Goal: Task Accomplishment & Management: Manage account settings

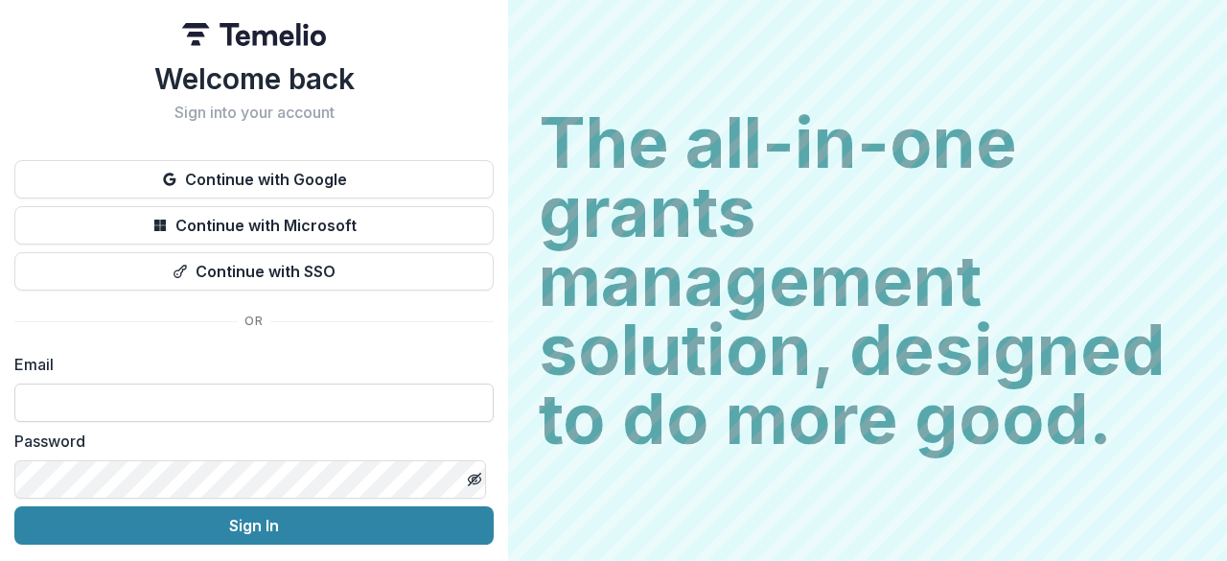
click at [332, 404] on input at bounding box center [253, 402] width 479 height 38
type input "**********"
click at [14, 506] on button "Sign In" at bounding box center [253, 525] width 479 height 38
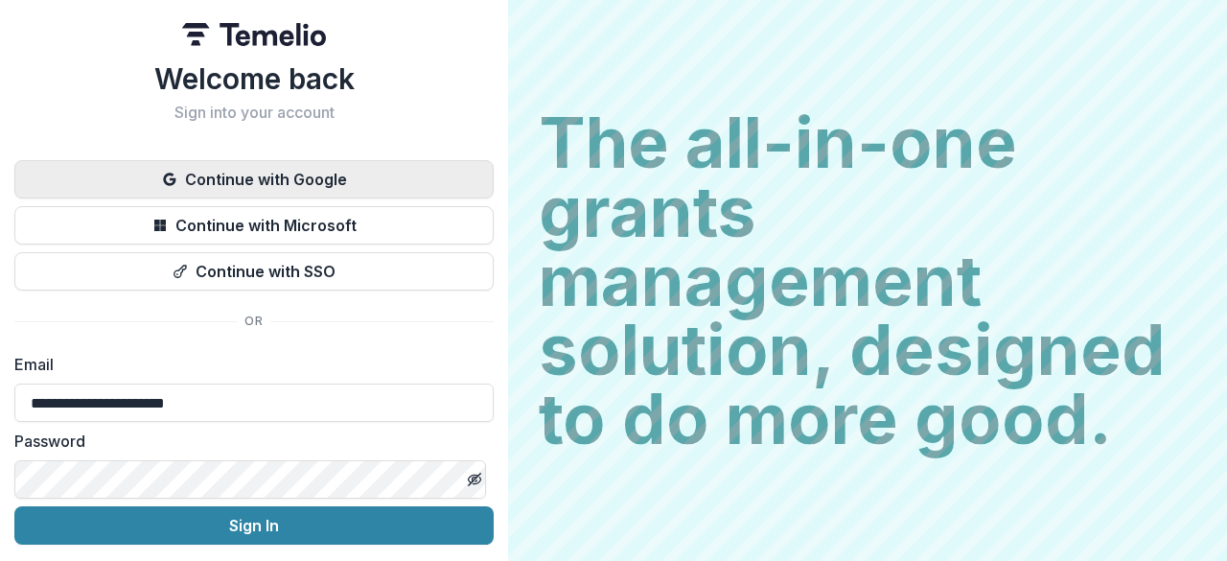
click at [367, 176] on button "Continue with Google" at bounding box center [253, 179] width 479 height 38
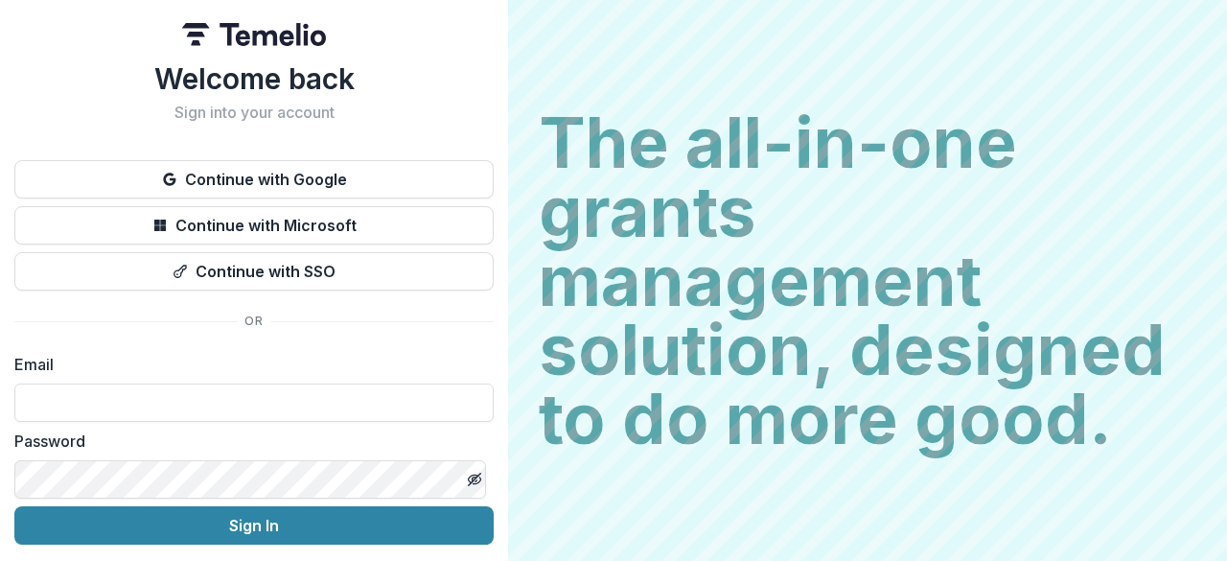
scroll to position [65, 0]
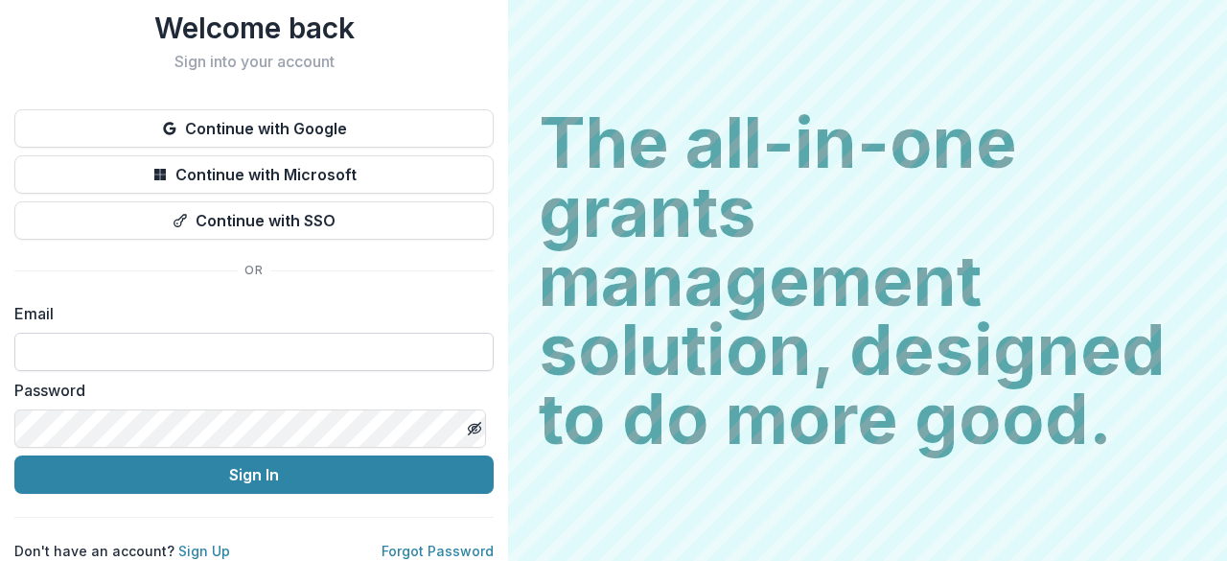
drag, startPoint x: 305, startPoint y: 341, endPoint x: 304, endPoint y: 323, distance: 18.2
click at [304, 333] on input at bounding box center [253, 352] width 479 height 38
